Goal: Navigation & Orientation: Find specific page/section

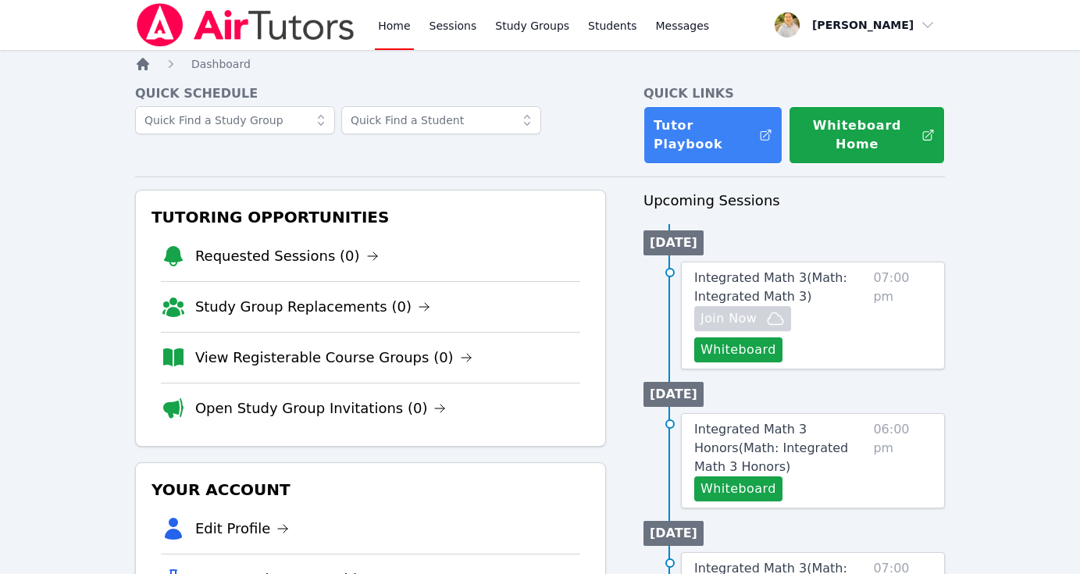
click at [145, 65] on icon "Breadcrumb" at bounding box center [143, 64] width 12 height 12
click at [138, 66] on icon "Breadcrumb" at bounding box center [143, 64] width 12 height 12
